Goal: Task Accomplishment & Management: Manage account settings

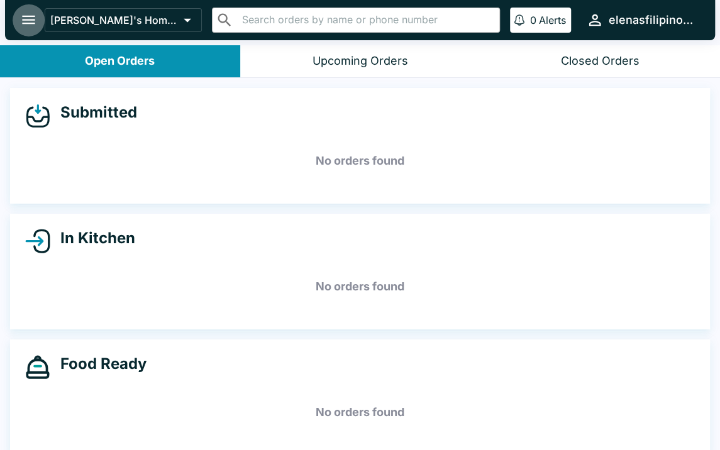
click at [30, 22] on icon "open drawer" at bounding box center [28, 19] width 17 height 17
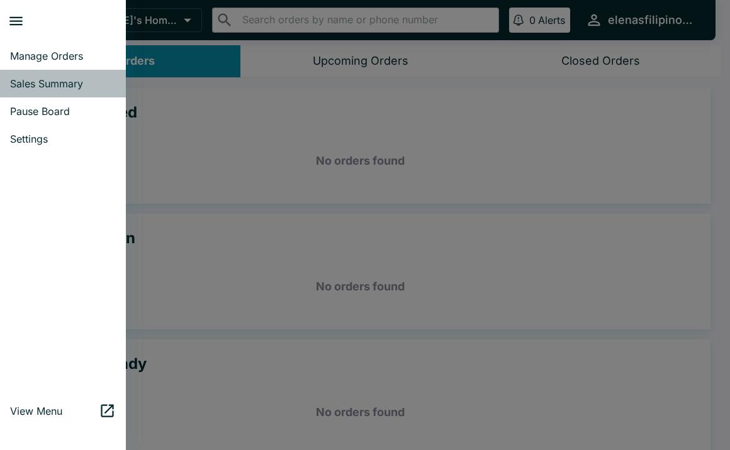
click at [41, 80] on span "Sales Summary" at bounding box center [63, 83] width 106 height 13
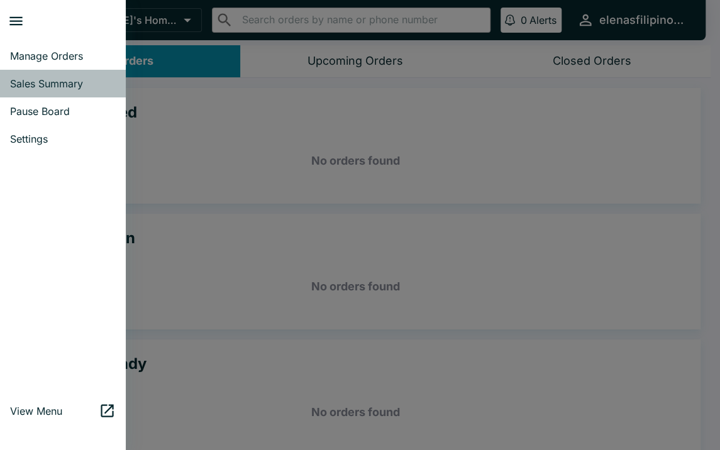
select select "03:00"
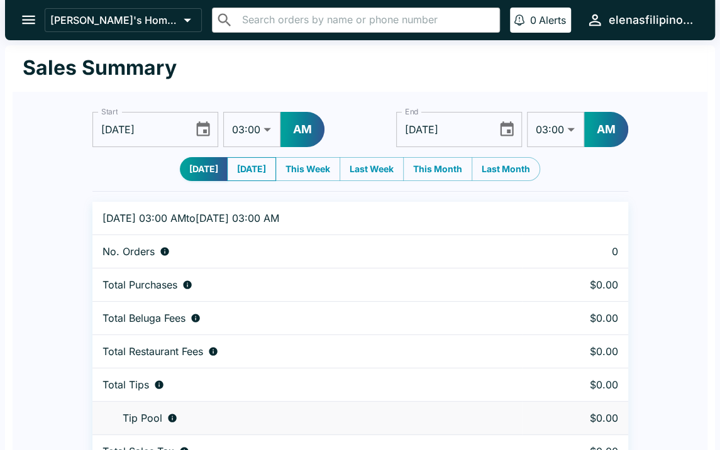
click at [265, 177] on button "[DATE]" at bounding box center [251, 169] width 49 height 24
type input "[DATE]"
click at [21, 14] on icon "open drawer" at bounding box center [28, 19] width 17 height 17
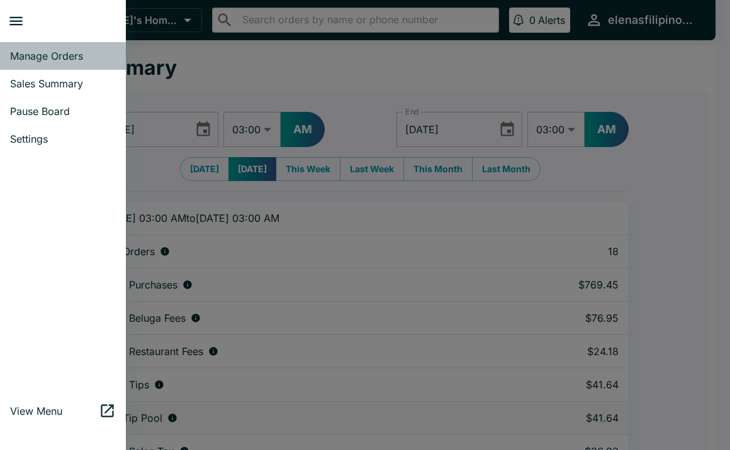
click at [68, 61] on span "Manage Orders" at bounding box center [63, 56] width 106 height 13
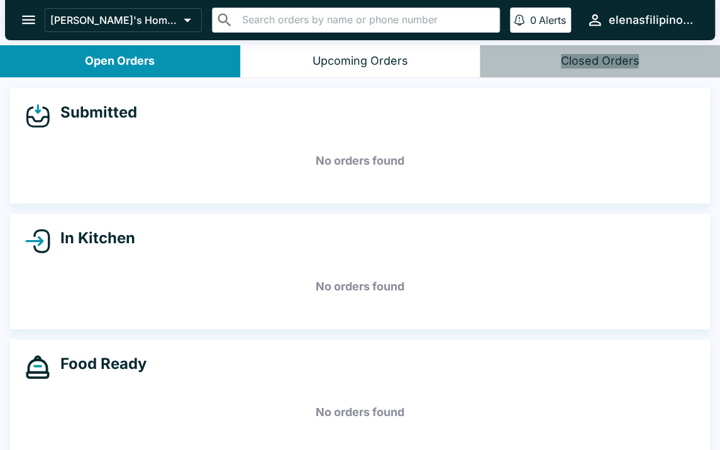
click at [577, 60] on div "Closed Orders" at bounding box center [600, 61] width 79 height 14
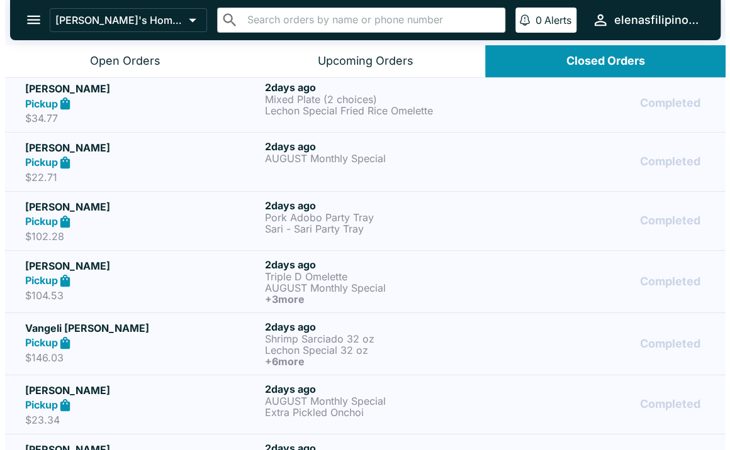
scroll to position [1327, 0]
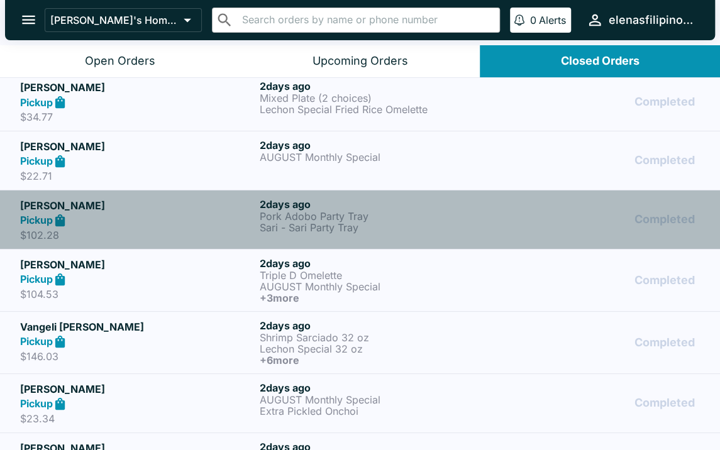
click at [517, 226] on div "Completed" at bounding box center [600, 219] width 201 height 43
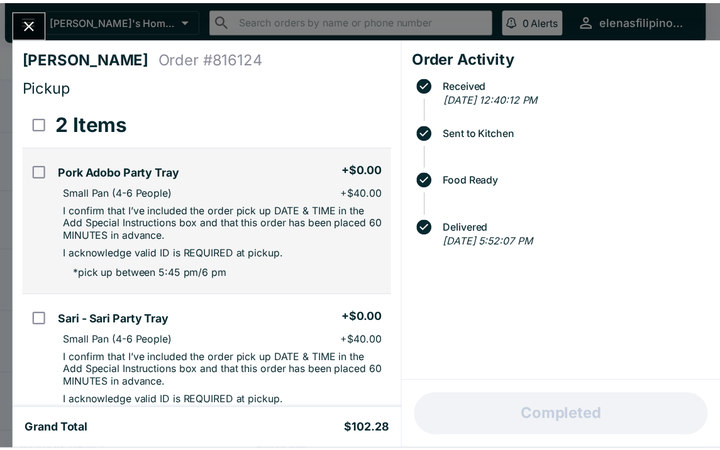
scroll to position [126, 0]
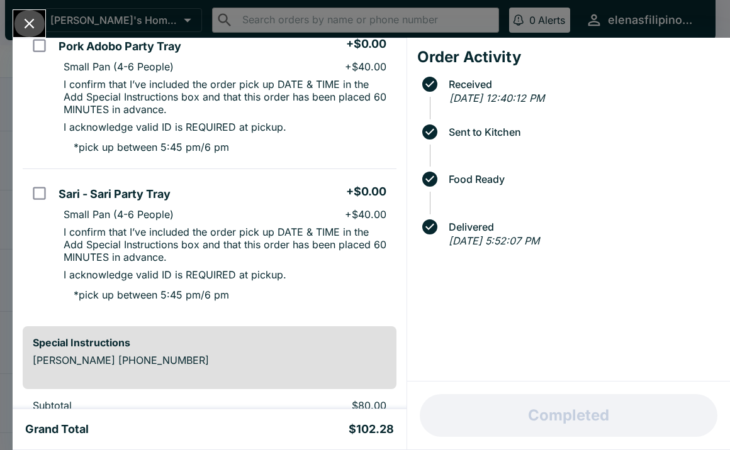
click at [23, 21] on icon "Close" at bounding box center [29, 23] width 17 height 17
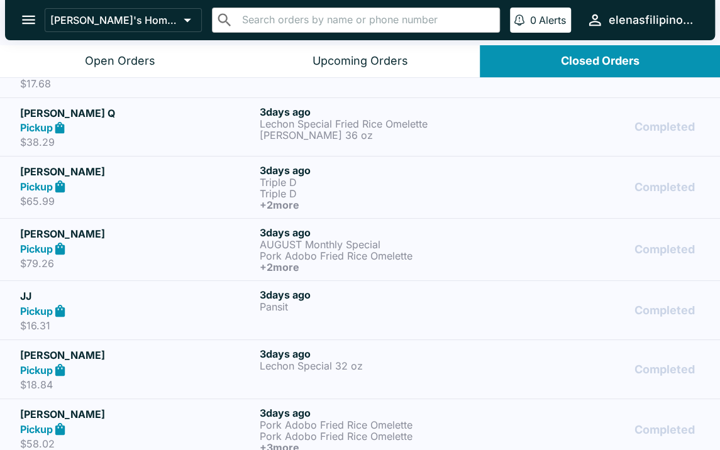
scroll to position [2080, 0]
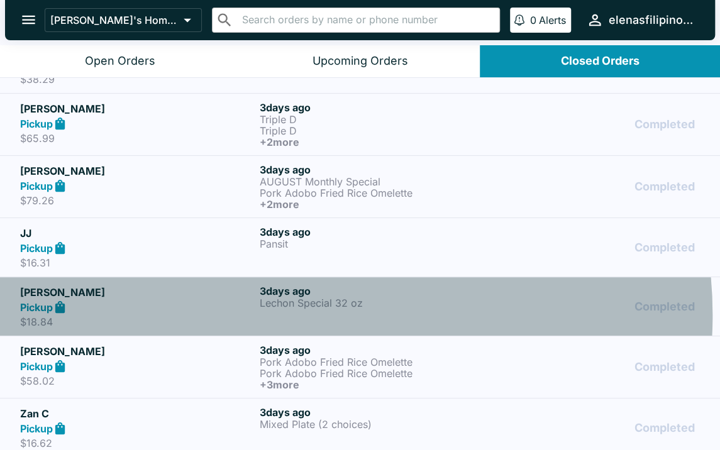
click at [299, 307] on div "[DATE] Lechon Special 32 oz" at bounding box center [377, 306] width 235 height 43
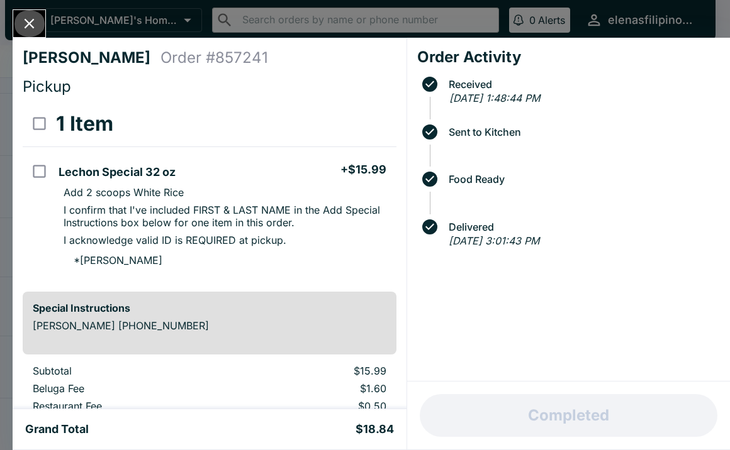
click at [21, 21] on icon "Close" at bounding box center [29, 23] width 17 height 17
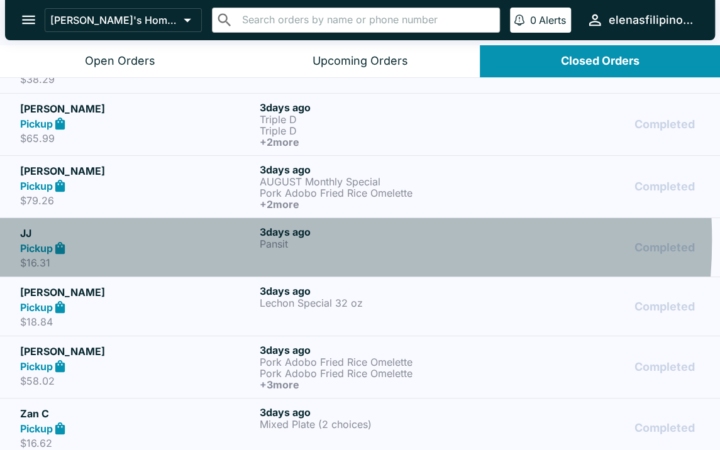
click at [248, 241] on div "Pickup" at bounding box center [137, 248] width 235 height 14
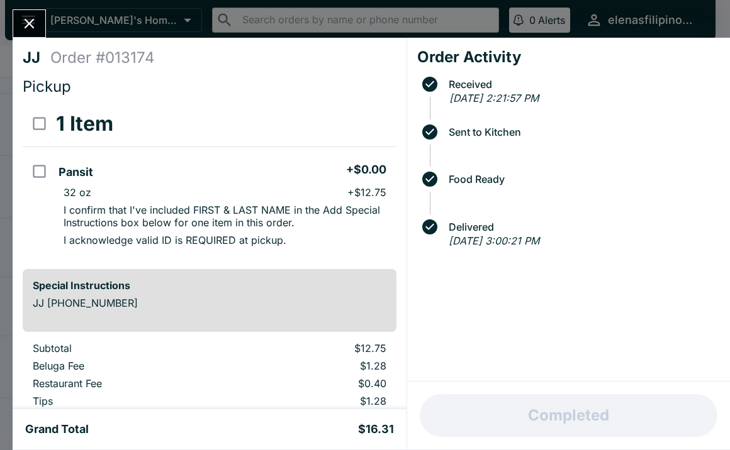
click at [23, 23] on icon "Close" at bounding box center [29, 23] width 17 height 17
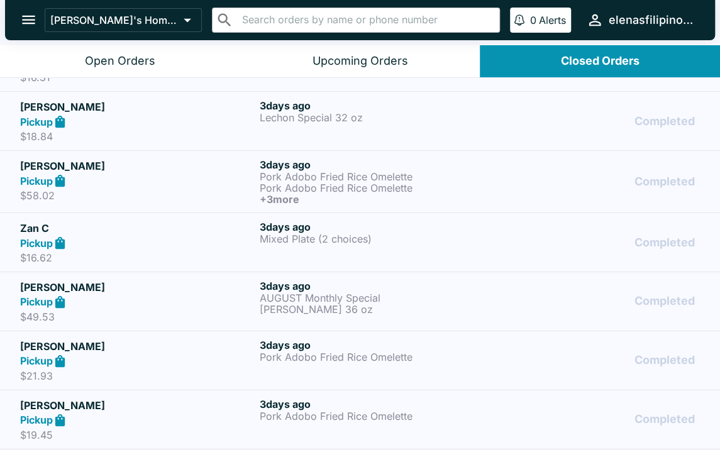
scroll to position [2269, 0]
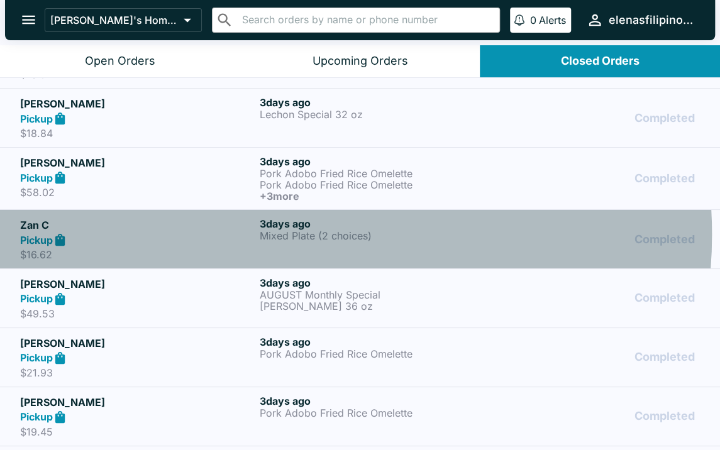
click at [281, 230] on p "Mixed Plate (2 choices)" at bounding box center [377, 235] width 235 height 11
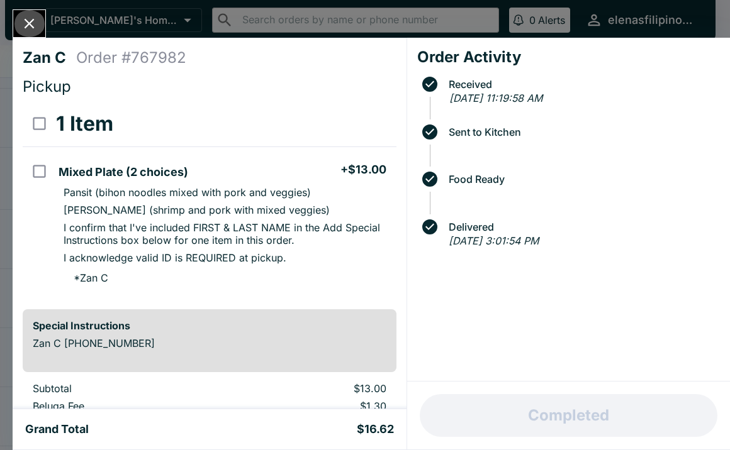
click at [30, 20] on icon "Close" at bounding box center [29, 23] width 17 height 17
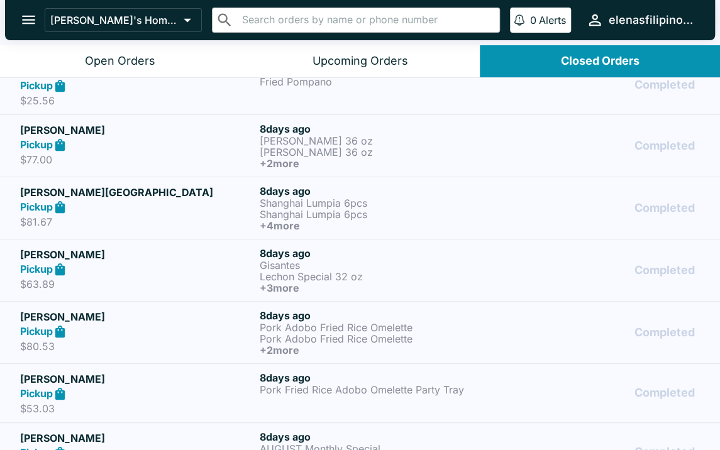
scroll to position [4790, 0]
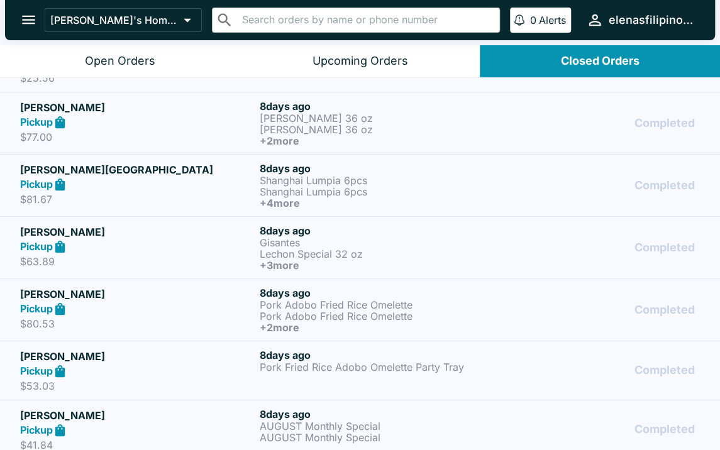
click at [429, 362] on p "Pork Fried Rice Adobo Omelette Party Tray" at bounding box center [377, 367] width 235 height 11
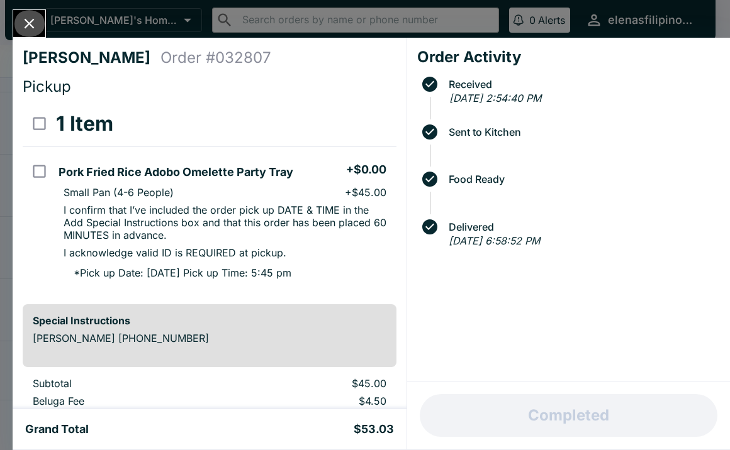
click at [38, 23] on icon "Close" at bounding box center [29, 23] width 17 height 17
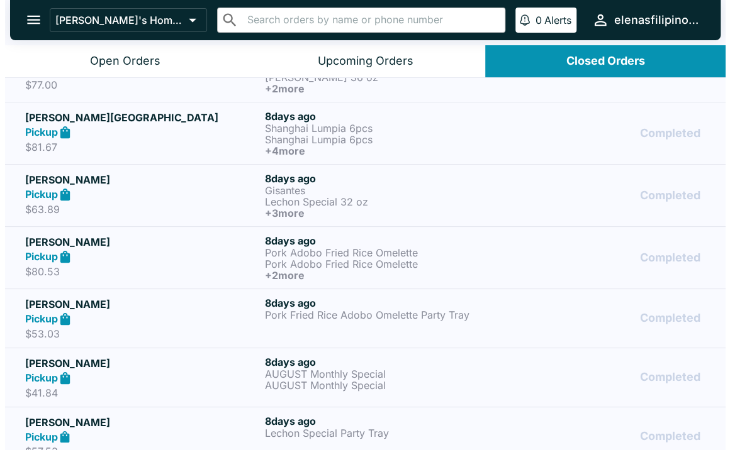
scroll to position [4916, 0]
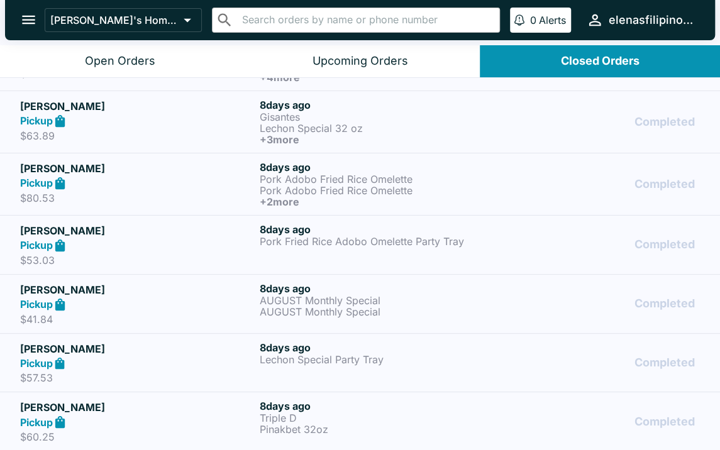
click at [265, 352] on div "[DATE] Lechon Special Party Tray" at bounding box center [377, 363] width 235 height 43
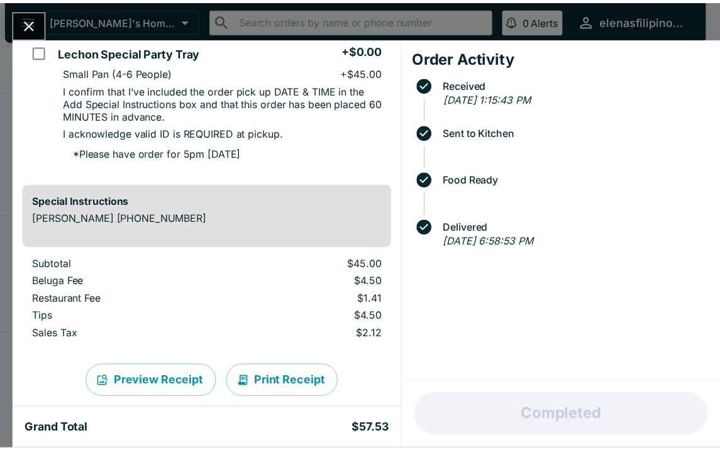
scroll to position [126, 0]
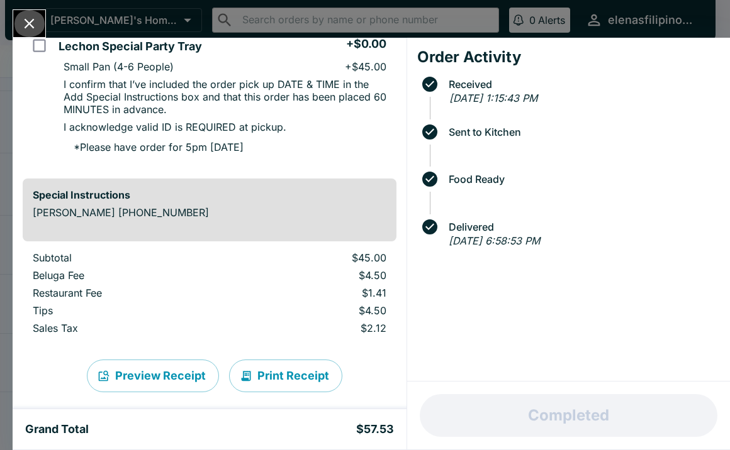
click at [25, 28] on icon "Close" at bounding box center [29, 23] width 17 height 17
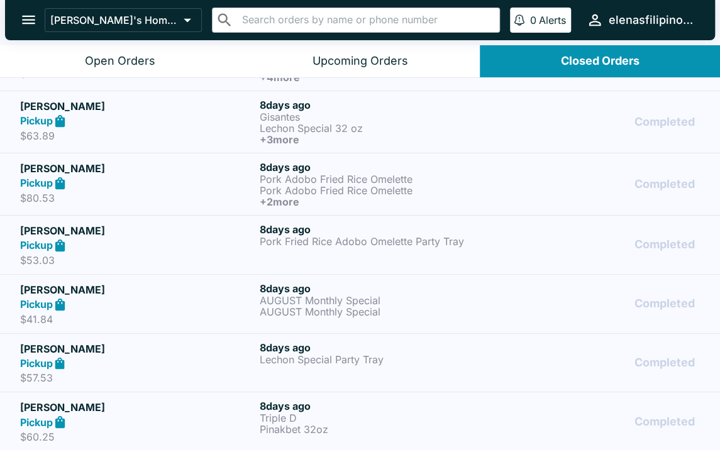
scroll to position [5105, 0]
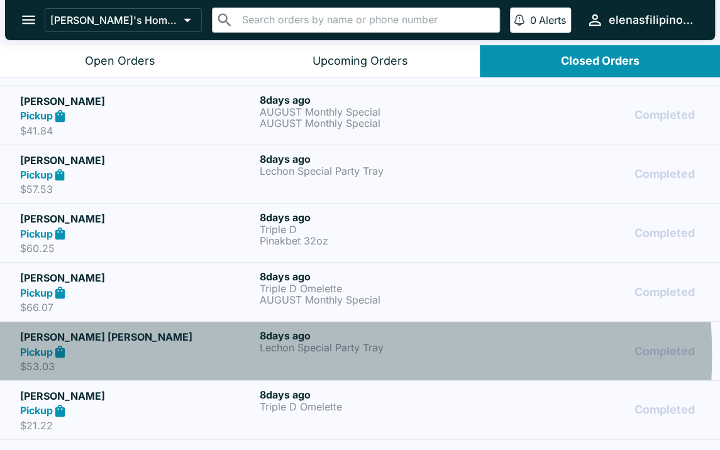
click at [220, 345] on div "Pickup" at bounding box center [137, 352] width 235 height 14
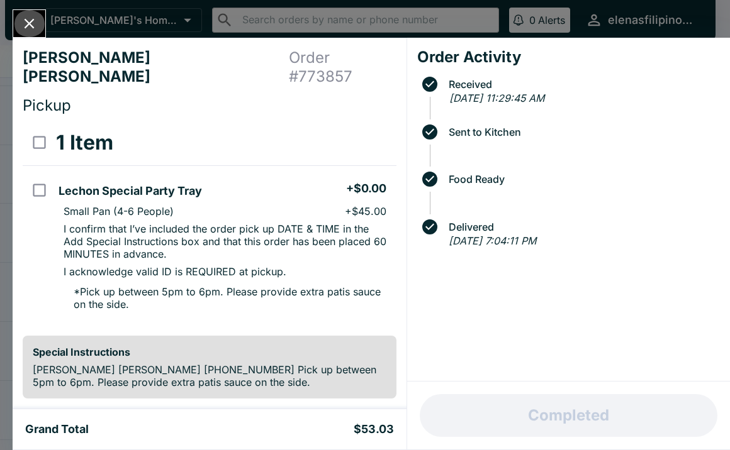
click at [21, 28] on icon "Close" at bounding box center [29, 23] width 17 height 17
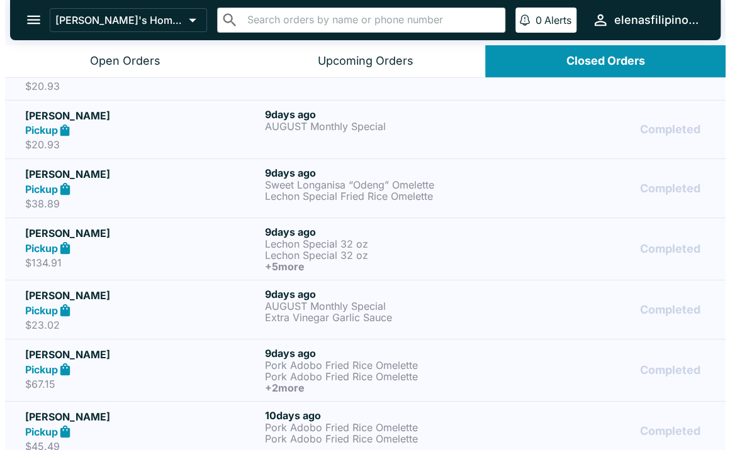
scroll to position [5980, 0]
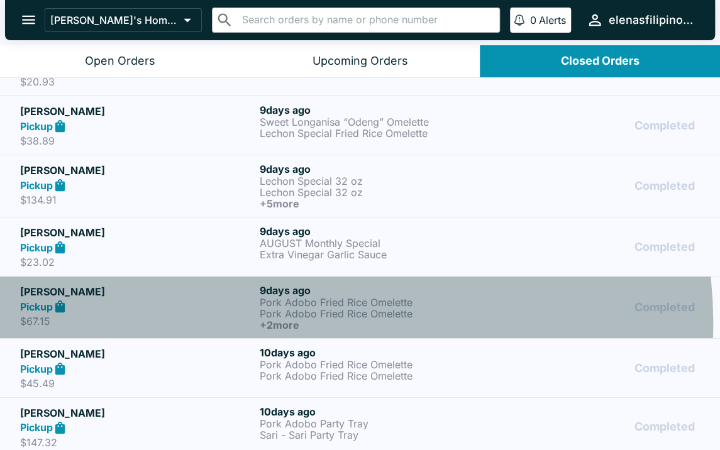
click at [277, 320] on h6 "+ 2 more" at bounding box center [377, 325] width 235 height 11
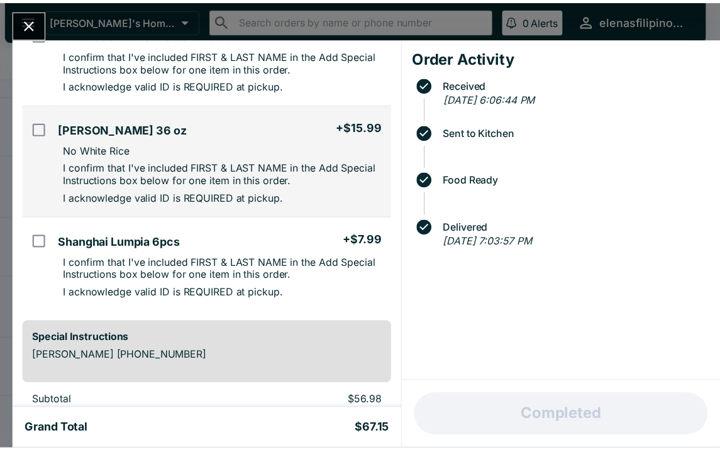
scroll to position [252, 0]
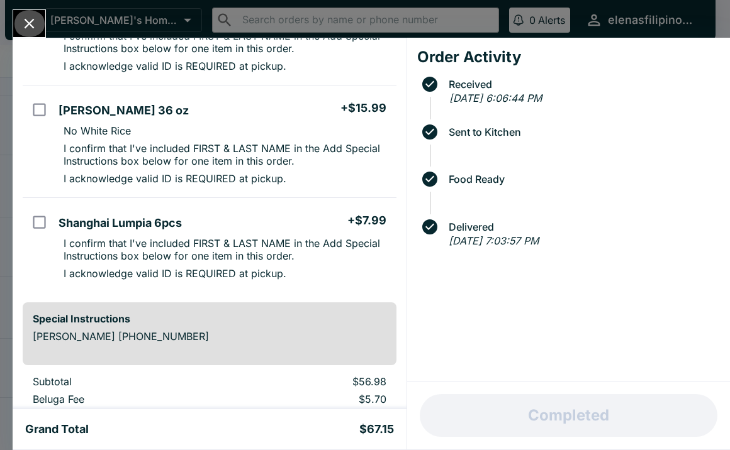
click at [26, 29] on icon "Close" at bounding box center [29, 23] width 17 height 17
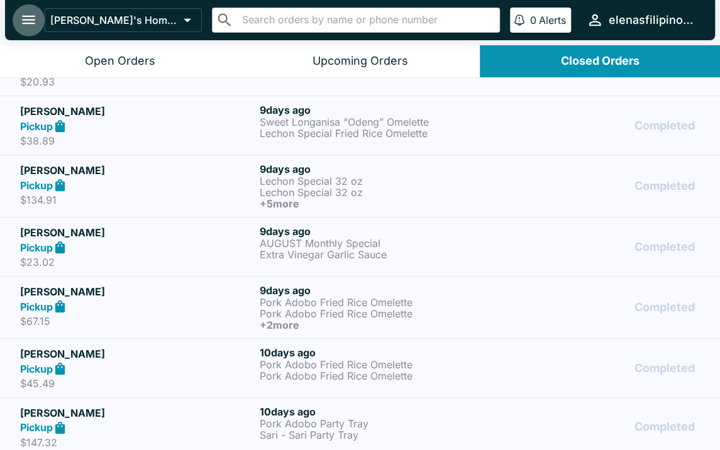
click at [26, 29] on button "open drawer" at bounding box center [29, 20] width 32 height 32
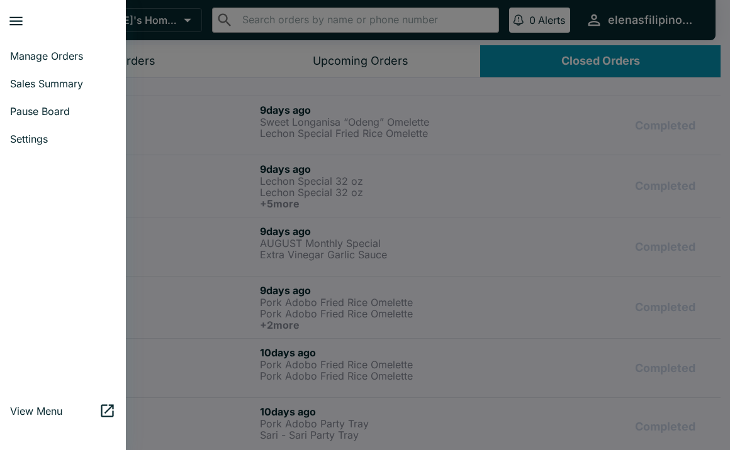
click at [40, 114] on span "Pause Board" at bounding box center [63, 111] width 106 height 13
